Goal: Task Accomplishment & Management: Manage account settings

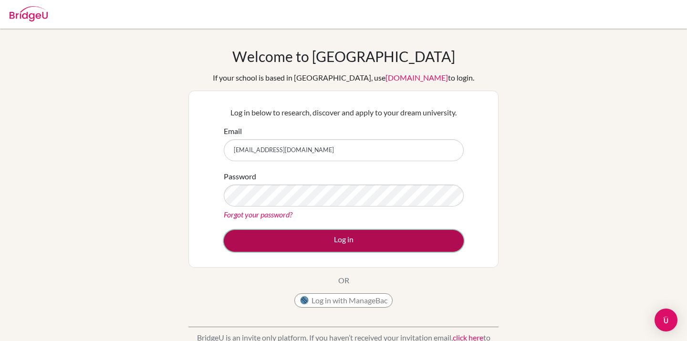
click at [316, 242] on button "Log in" at bounding box center [344, 241] width 240 height 22
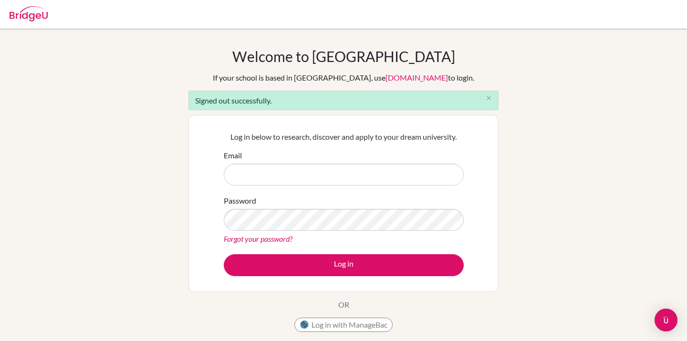
type input "[EMAIL_ADDRESS][DOMAIN_NAME]"
click at [367, 172] on input "[EMAIL_ADDRESS][DOMAIN_NAME]" at bounding box center [344, 175] width 240 height 22
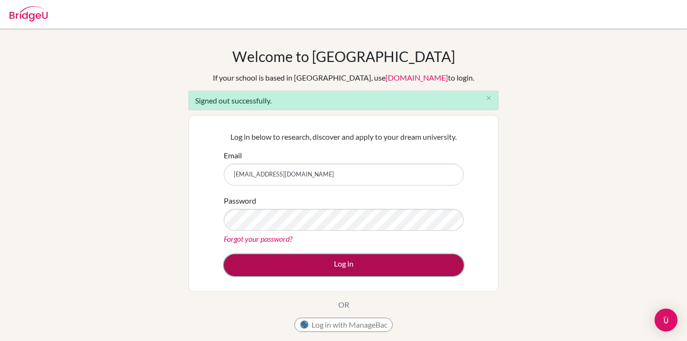
click at [371, 266] on button "Log in" at bounding box center [344, 265] width 240 height 22
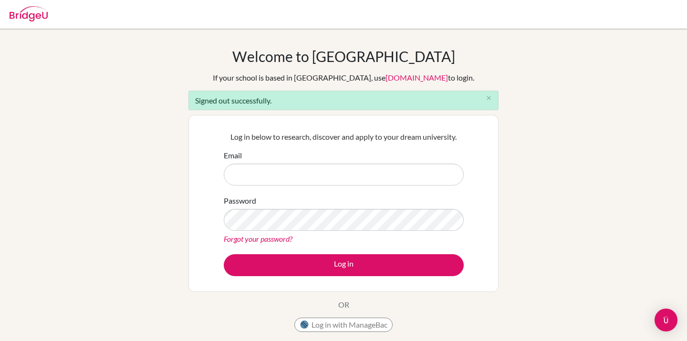
type input "[EMAIL_ADDRESS][DOMAIN_NAME]"
click at [347, 306] on p "OR" at bounding box center [343, 304] width 11 height 11
click at [493, 99] on button "close" at bounding box center [488, 98] width 19 height 14
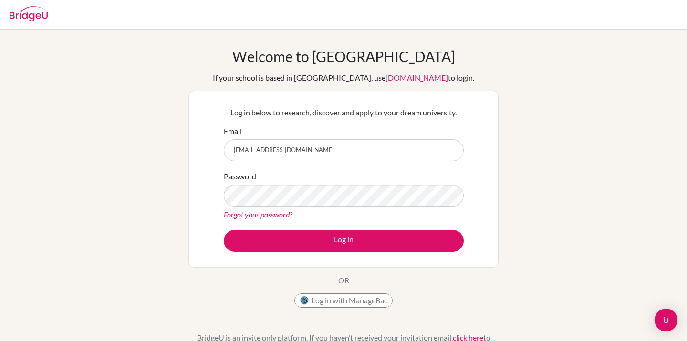
click at [504, 41] on div "Welcome to BridgeU If your school is based in China, use app.bridge-u.com.cn to…" at bounding box center [343, 204] width 687 height 350
type input "[EMAIL_ADDRESS][DOMAIN_NAME]"
click at [348, 149] on input "[EMAIL_ADDRESS][DOMAIN_NAME]" at bounding box center [344, 150] width 240 height 22
click at [553, 143] on div "Welcome to BridgeU If your school is based in China, use app.bridge-u.com.cn to…" at bounding box center [343, 204] width 687 height 312
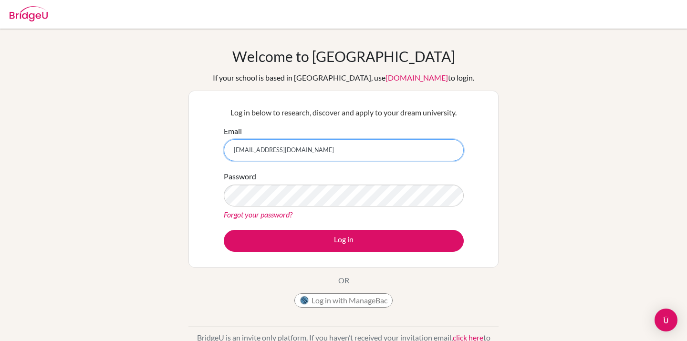
drag, startPoint x: 339, startPoint y: 148, endPoint x: 169, endPoint y: 146, distance: 170.4
click at [169, 146] on div "Welcome to BridgeU If your school is based in China, use app.bridge-u.com.cn to…" at bounding box center [343, 204] width 687 height 312
click at [269, 150] on input "Email" at bounding box center [344, 150] width 240 height 22
type input "[EMAIL_ADDRESS][DOMAIN_NAME]"
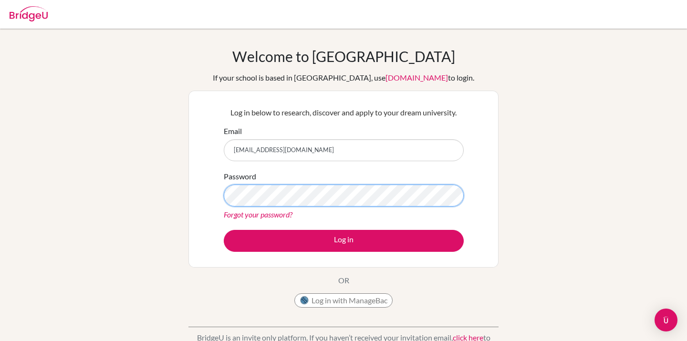
click at [224, 230] on button "Log in" at bounding box center [344, 241] width 240 height 22
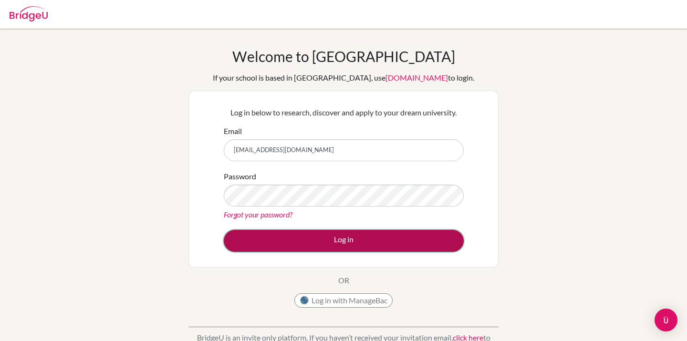
click at [295, 243] on button "Log in" at bounding box center [344, 241] width 240 height 22
